Goal: Transaction & Acquisition: Purchase product/service

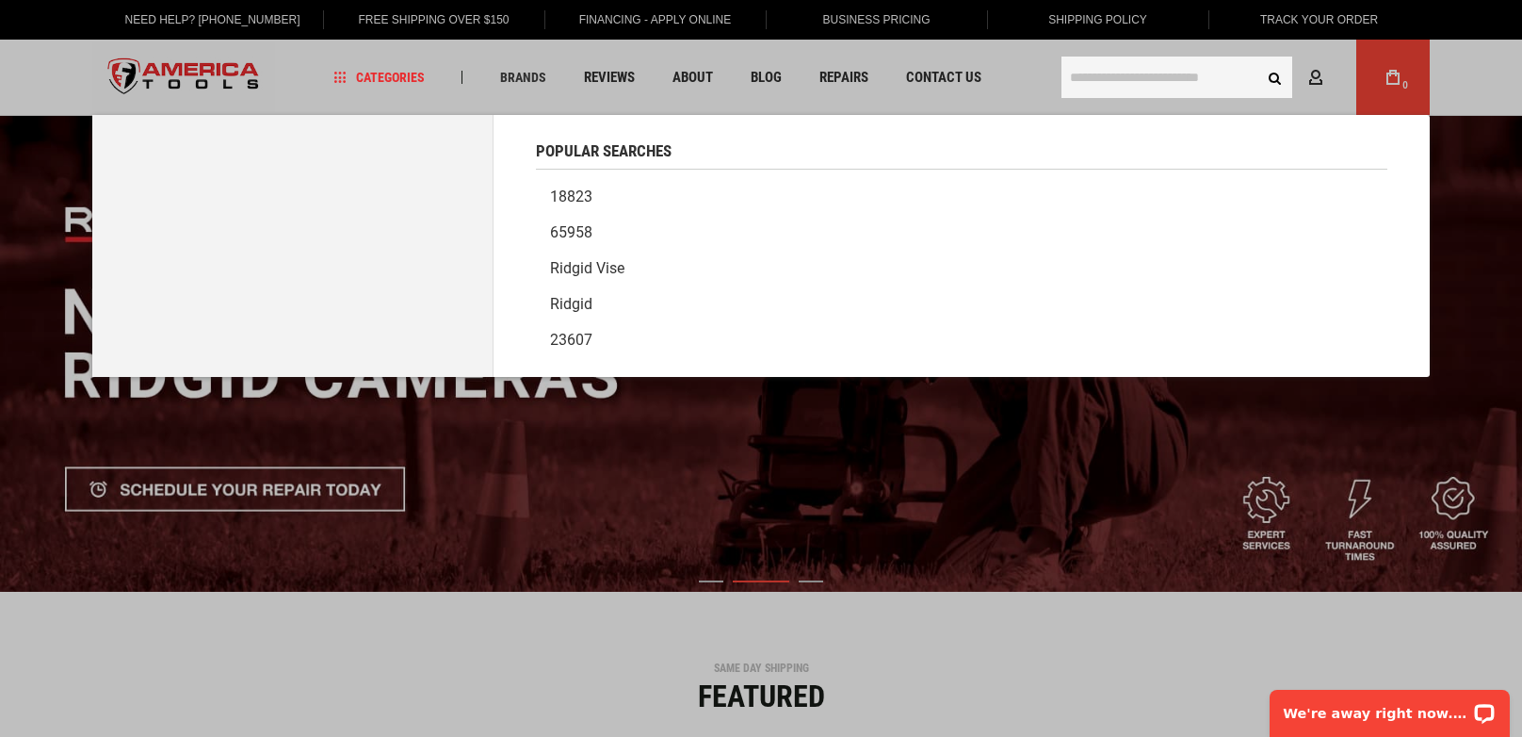
click at [1173, 79] on input "text" at bounding box center [1177, 77] width 231 height 41
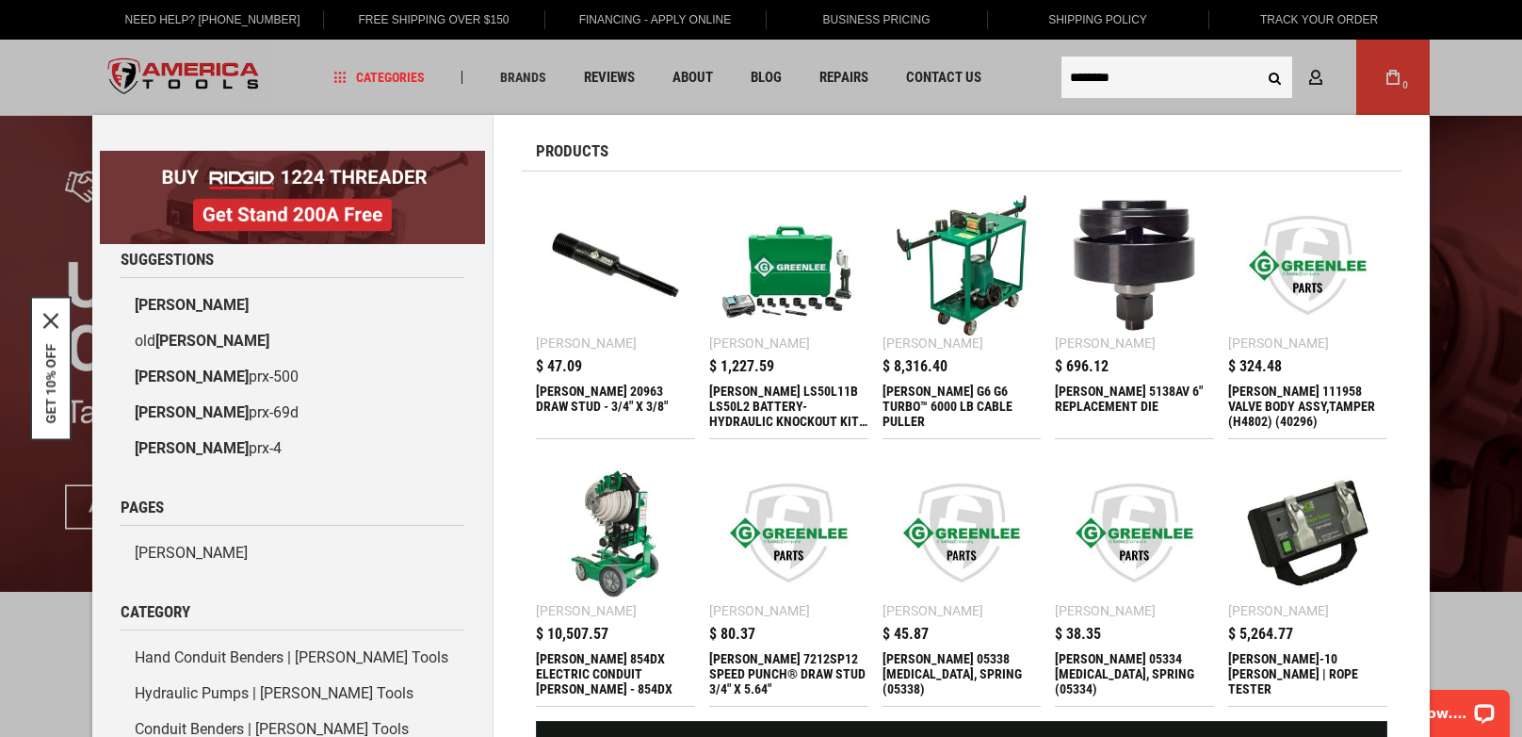
type input "********"
click at [587, 648] on div "$ 10,507.57 GREENLEE 854DX ELECTRIC CONDUIT BENDER - 854DX" at bounding box center [615, 666] width 159 height 79
